Goal: Task Accomplishment & Management: Manage account settings

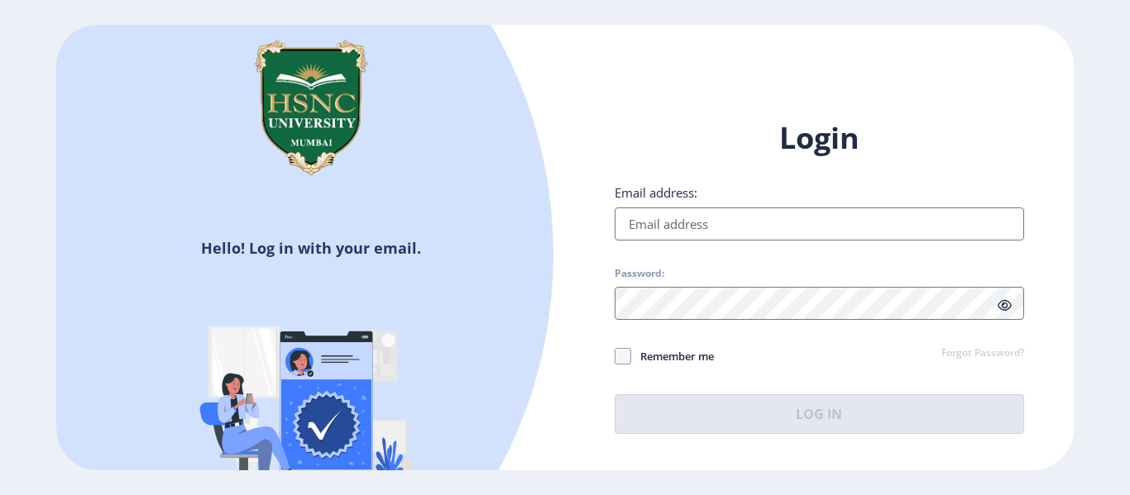
click at [796, 230] on input "Email address:" at bounding box center [819, 224] width 409 height 33
click at [323, 32] on img at bounding box center [310, 107] width 165 height 165
click at [705, 237] on input "Email address:" at bounding box center [819, 224] width 409 height 33
type input "[EMAIL_ADDRESS][DOMAIN_NAME]"
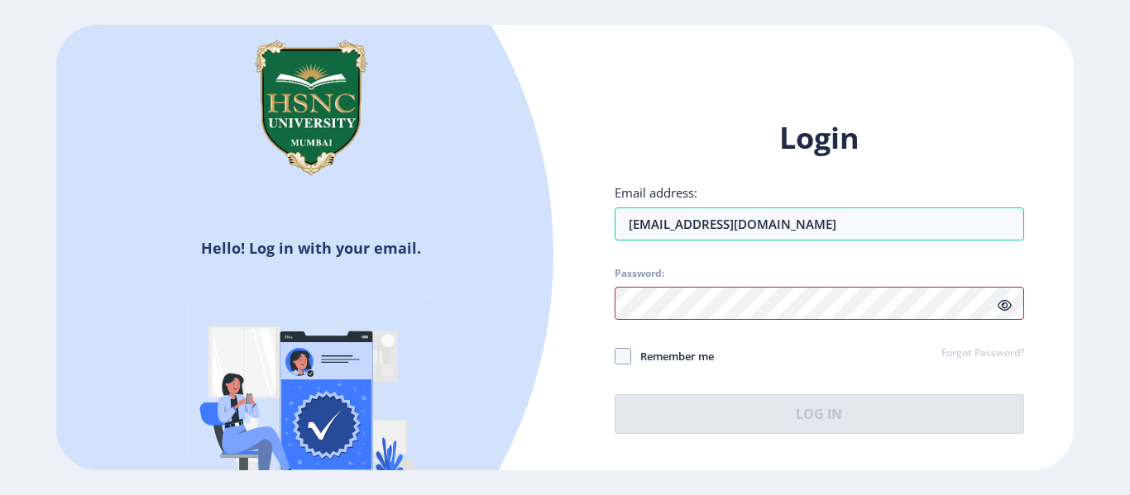
click at [1002, 306] on div at bounding box center [819, 303] width 409 height 33
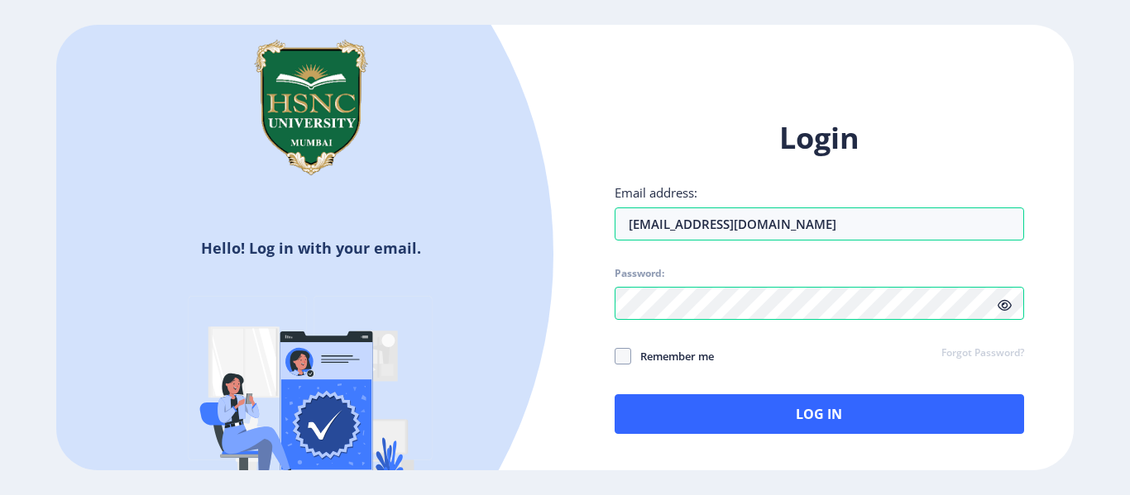
click at [1004, 311] on icon at bounding box center [1004, 305] width 14 height 12
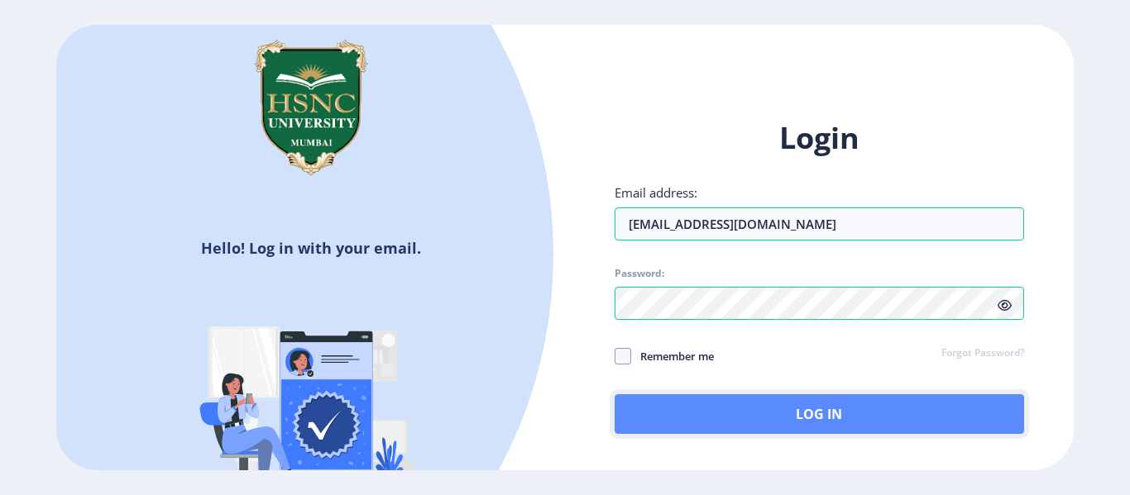
click at [752, 403] on button "Log In" at bounding box center [819, 415] width 409 height 40
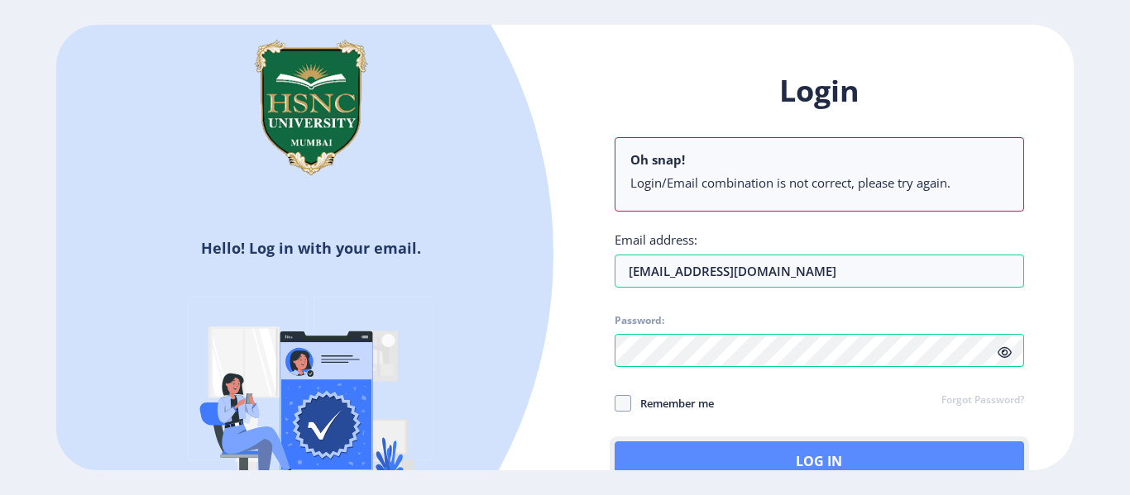
click at [776, 456] on button "Log In" at bounding box center [819, 462] width 409 height 40
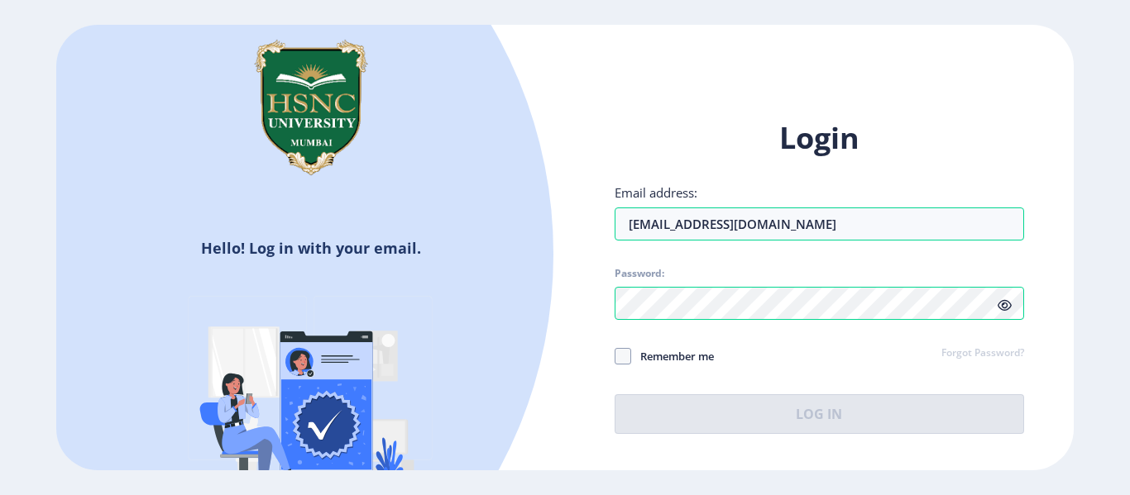
click at [835, 340] on div "Login Email address: [EMAIL_ADDRESS][DOMAIN_NAME] Password: Remember me Forgot …" at bounding box center [819, 276] width 409 height 316
click at [865, 214] on input "[EMAIL_ADDRESS][DOMAIN_NAME]" at bounding box center [819, 224] width 409 height 33
click at [918, 351] on div "Login Email address: [EMAIL_ADDRESS][DOMAIN_NAME] Password: Remember me Forgot …" at bounding box center [819, 276] width 409 height 316
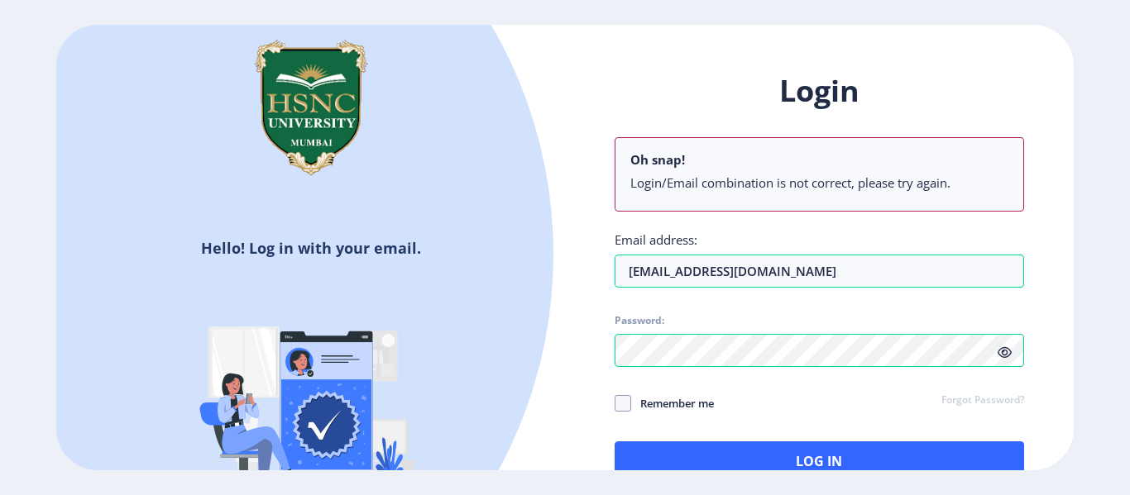
click at [566, 354] on div "Login Oh snap! Login/Email combination is not correct, please try again. Email …" at bounding box center [819, 289] width 509 height 486
click at [739, 284] on input "[EMAIL_ADDRESS][DOMAIN_NAME]" at bounding box center [819, 271] width 409 height 33
click at [829, 316] on span "Password:" at bounding box center [819, 324] width 409 height 20
click at [720, 202] on nb-alert "Oh snap! Login/Email combination is not correct, please try again." at bounding box center [819, 174] width 409 height 74
click at [829, 267] on input "[EMAIL_ADDRESS][DOMAIN_NAME]" at bounding box center [819, 271] width 409 height 33
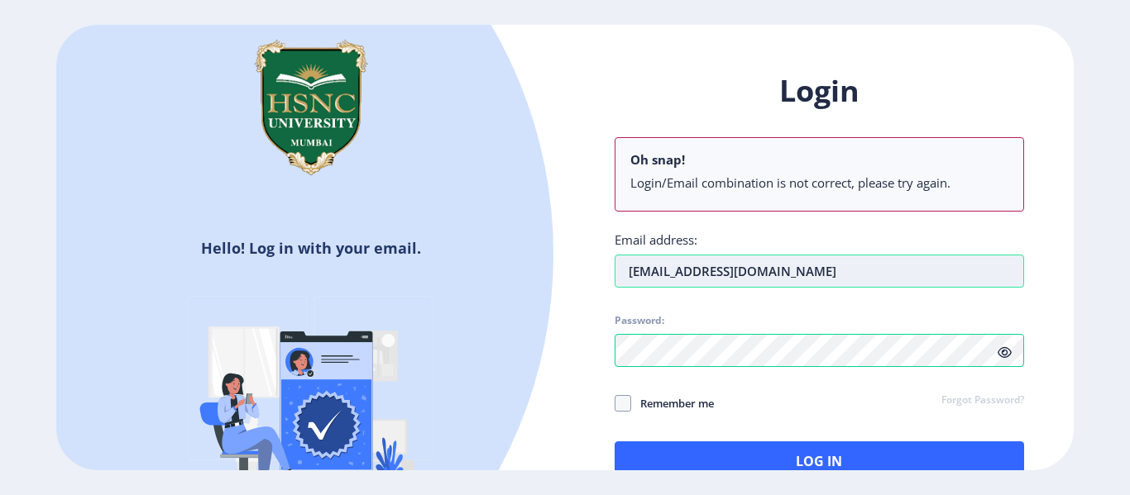
click at [816, 268] on input "[EMAIL_ADDRESS][DOMAIN_NAME]" at bounding box center [819, 271] width 409 height 33
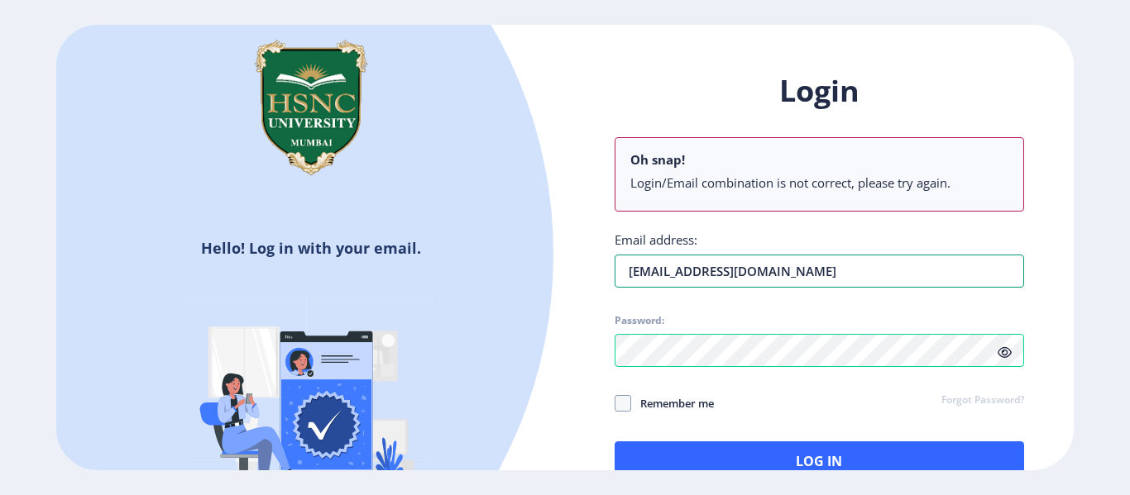
drag, startPoint x: 911, startPoint y: 273, endPoint x: 227, endPoint y: 281, distance: 684.0
click at [227, 281] on div "Hello! Log in with your email. Don't have an account? Register Login Oh snap! L…" at bounding box center [564, 248] width 1016 height 446
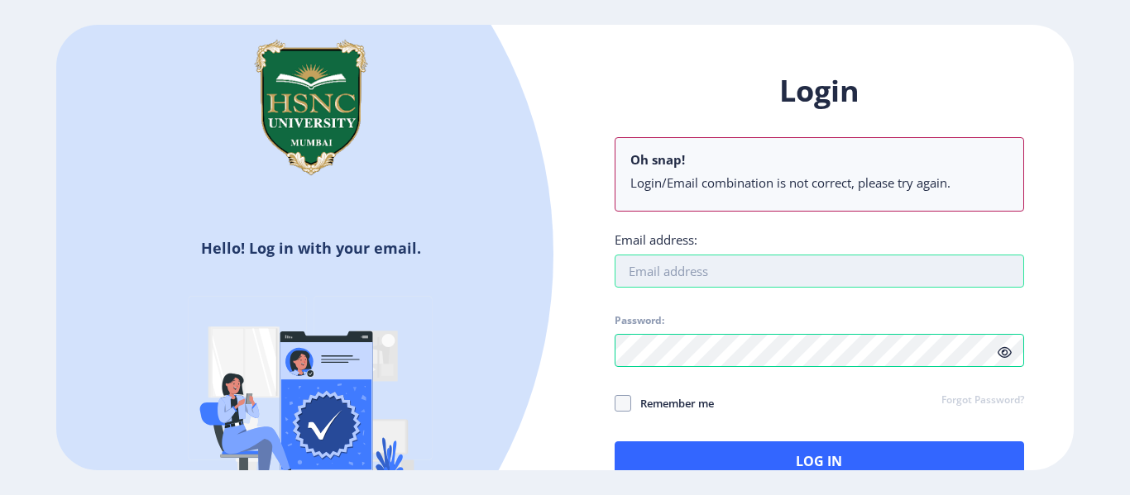
click at [824, 274] on input "Email address:" at bounding box center [819, 271] width 409 height 33
drag, startPoint x: 832, startPoint y: 282, endPoint x: 841, endPoint y: 291, distance: 12.9
click at [832, 282] on input "jatinramnani.nhsmre22@" at bounding box center [819, 271] width 409 height 33
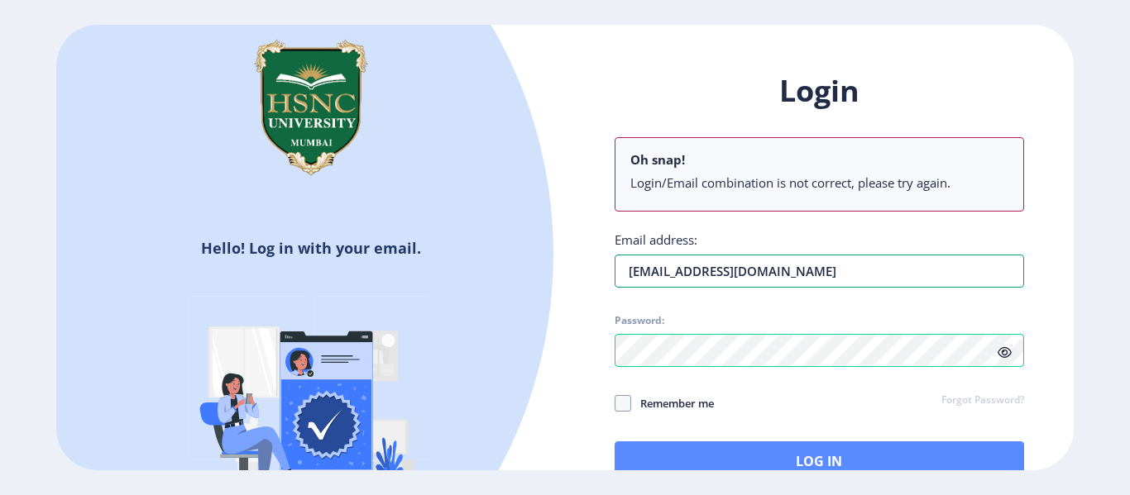
type input "[EMAIL_ADDRESS][DOMAIN_NAME]"
click at [767, 462] on button "Log In" at bounding box center [819, 462] width 409 height 40
click at [749, 447] on button "Log In" at bounding box center [819, 462] width 409 height 40
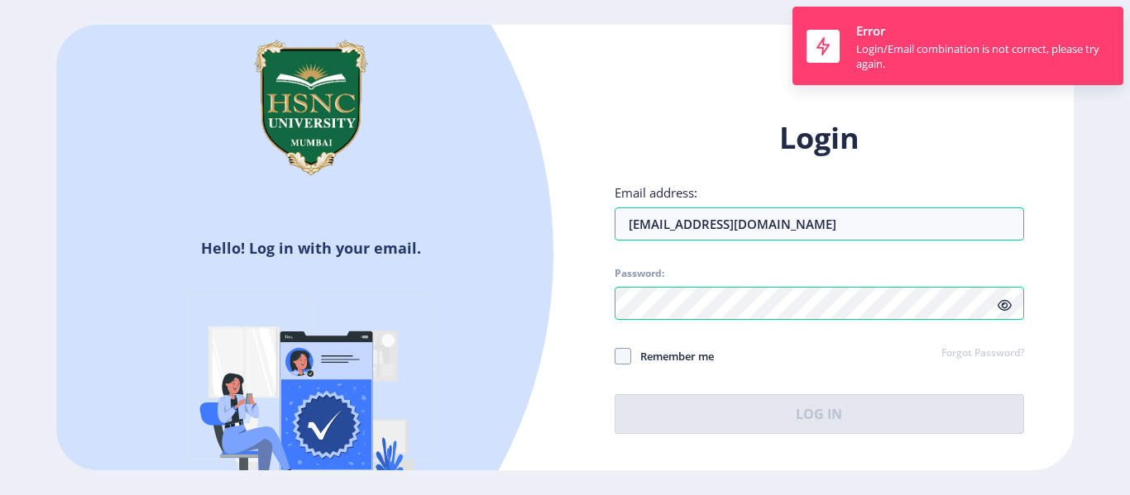
drag, startPoint x: 661, startPoint y: 75, endPoint x: 190, endPoint y: 57, distance: 471.0
click at [652, 75] on div "Hello! Log in with your email. Don't have an account? Register Login Email addr…" at bounding box center [564, 248] width 1016 height 446
